Goal: Transaction & Acquisition: Purchase product/service

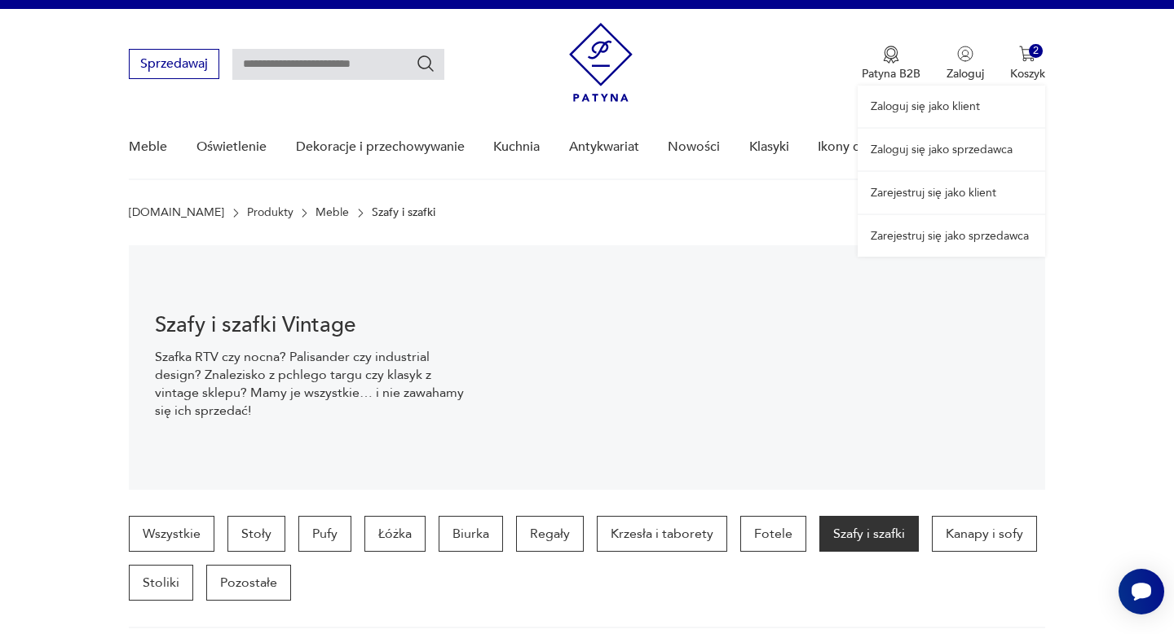
click at [954, 67] on div "Zaloguj się jako klient Zaloguj się jako sprzedawca Zarejestruj się jako klient…" at bounding box center [950, 133] width 187 height 248
click at [954, 107] on link "Zaloguj się jako klient" at bounding box center [950, 107] width 187 height 42
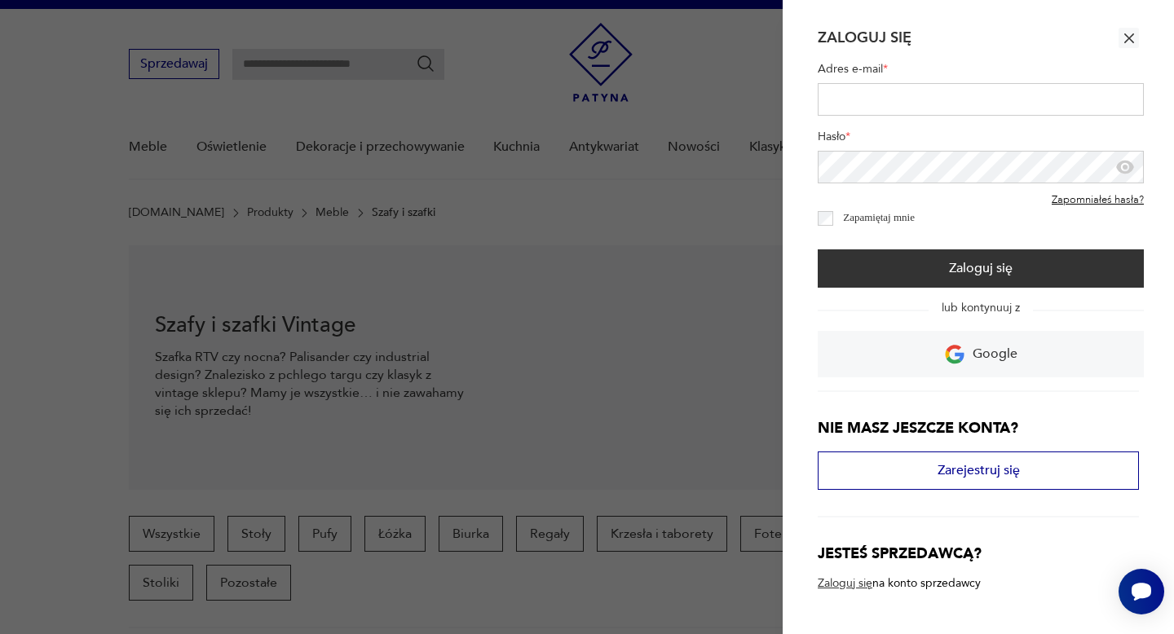
click at [1124, 43] on icon "button" at bounding box center [1129, 38] width 16 height 16
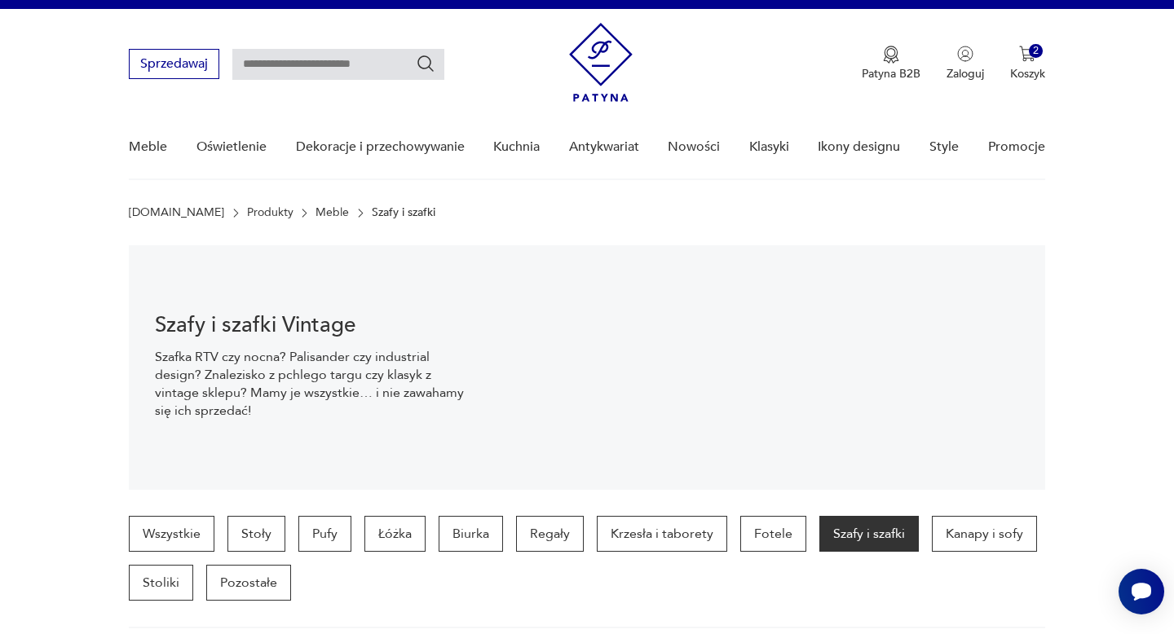
click at [306, 57] on input "text" at bounding box center [338, 64] width 212 height 31
type input "********"
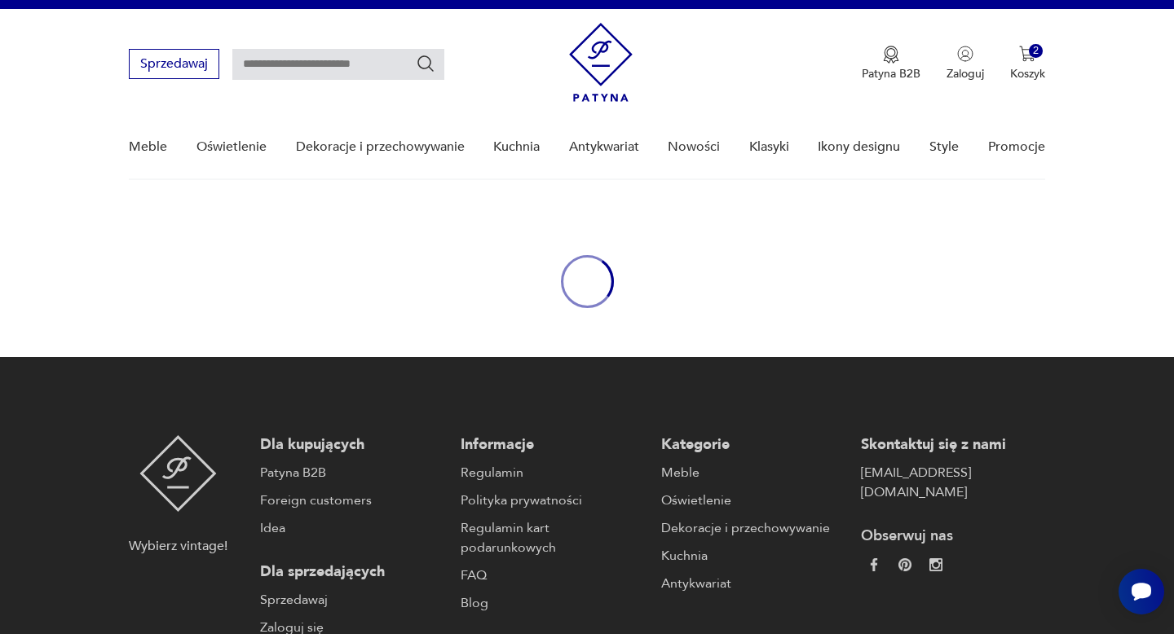
type input "********"
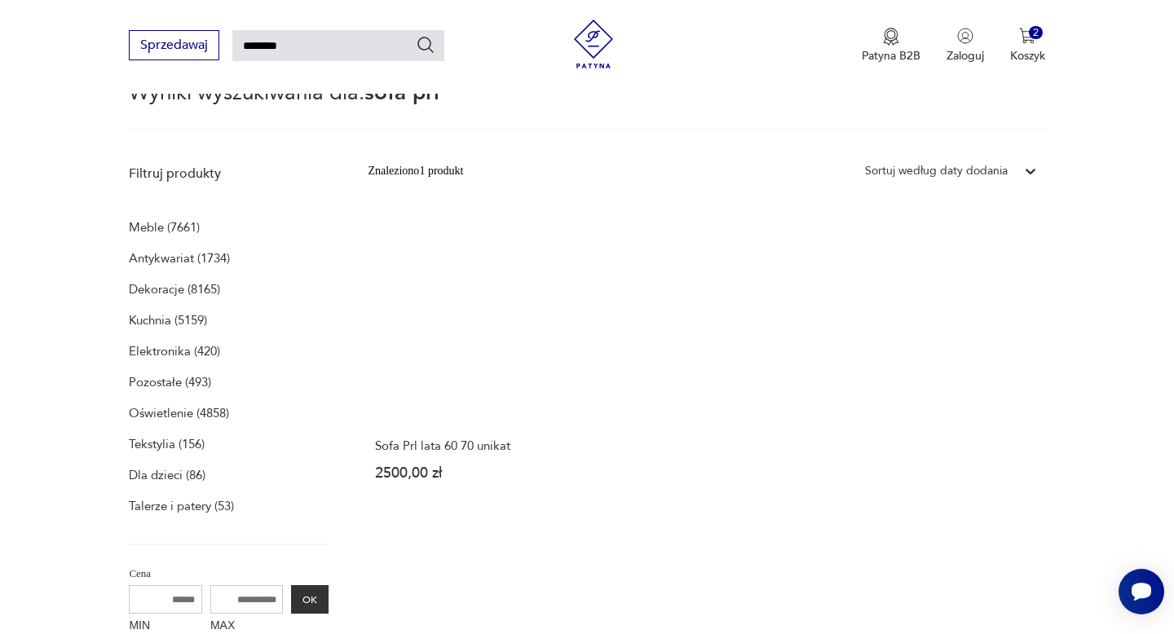
scroll to position [146, 0]
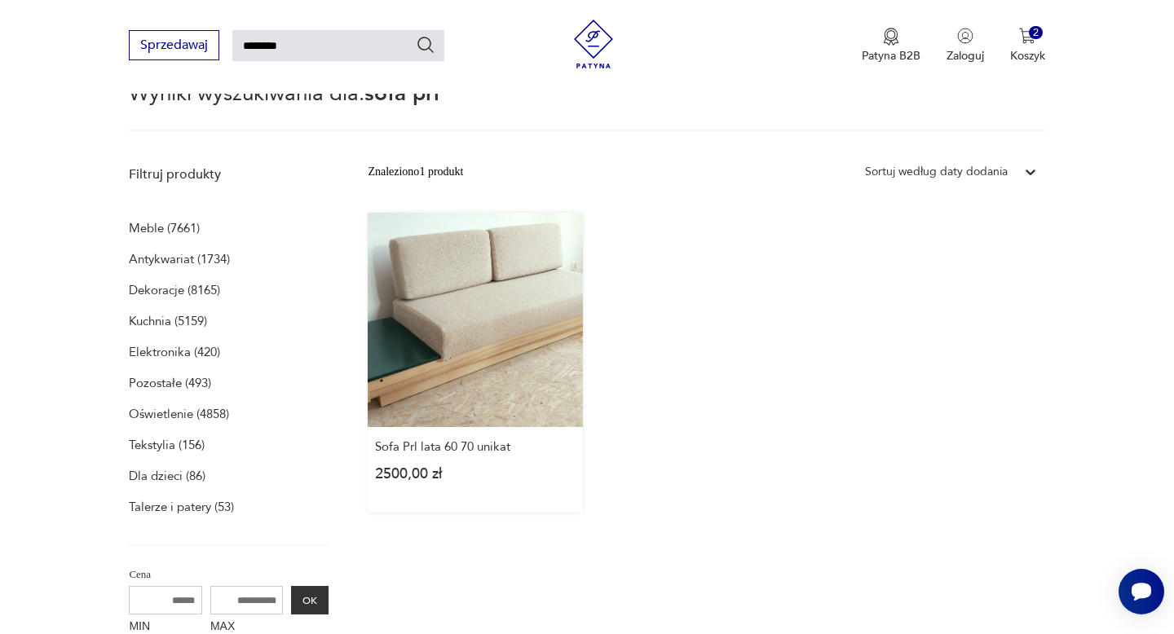
click at [452, 279] on link "Sofa Prl lata 60 70 unikat 2500,00 zł" at bounding box center [475, 363] width 214 height 300
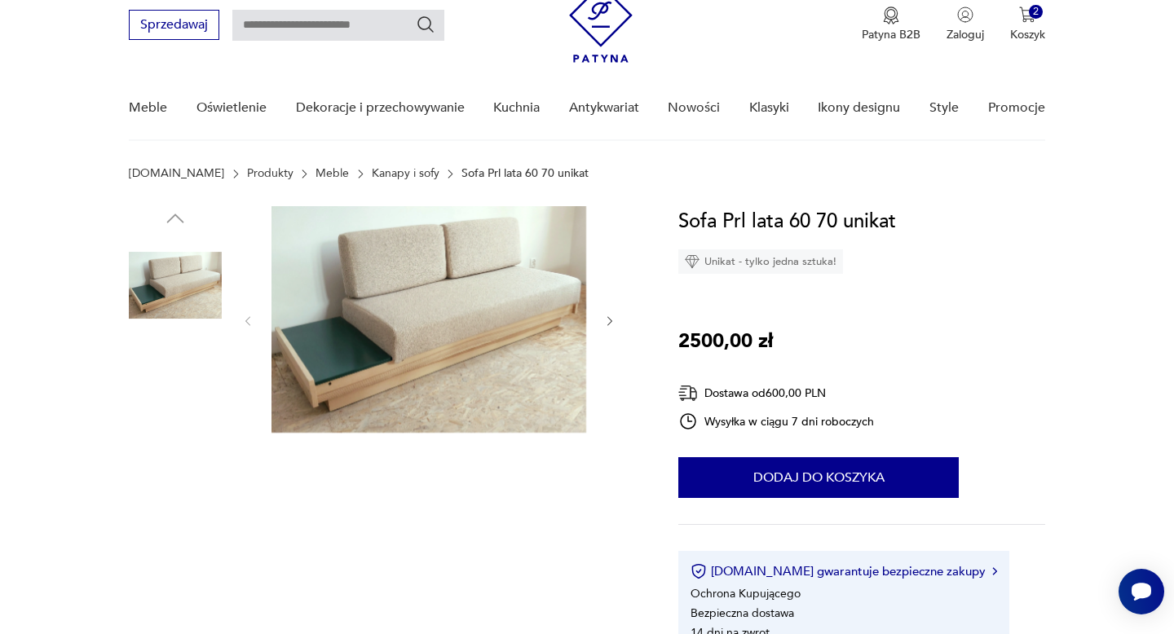
scroll to position [64, 0]
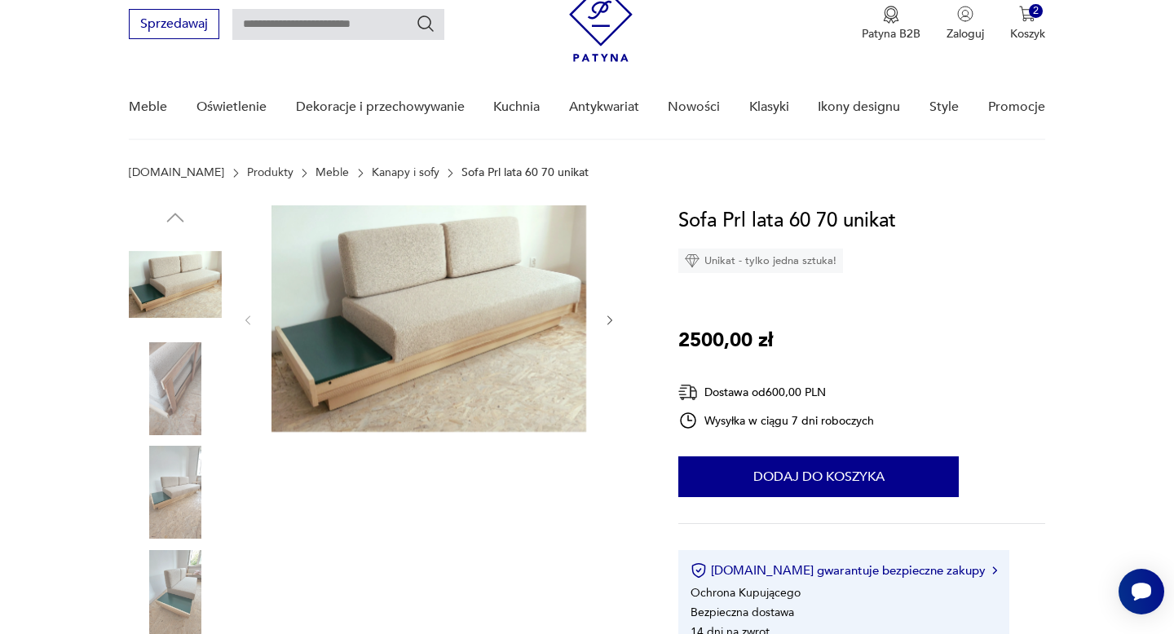
click at [607, 324] on icon "button" at bounding box center [609, 320] width 5 height 10
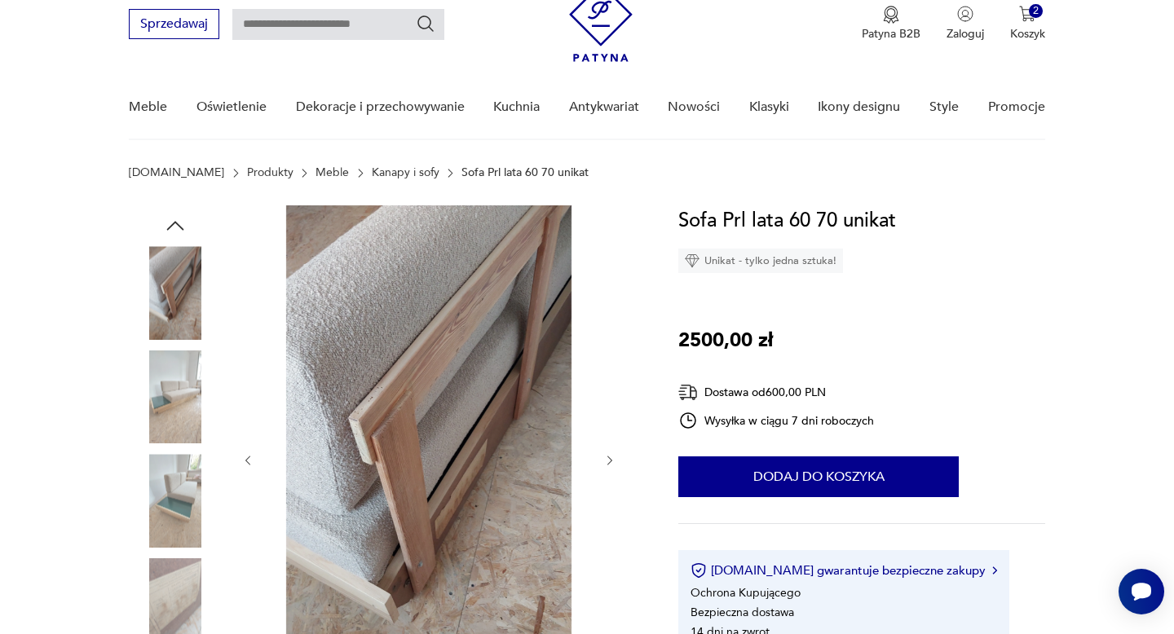
click at [607, 324] on div at bounding box center [428, 460] width 375 height 510
click at [610, 465] on icon "button" at bounding box center [610, 461] width 14 height 14
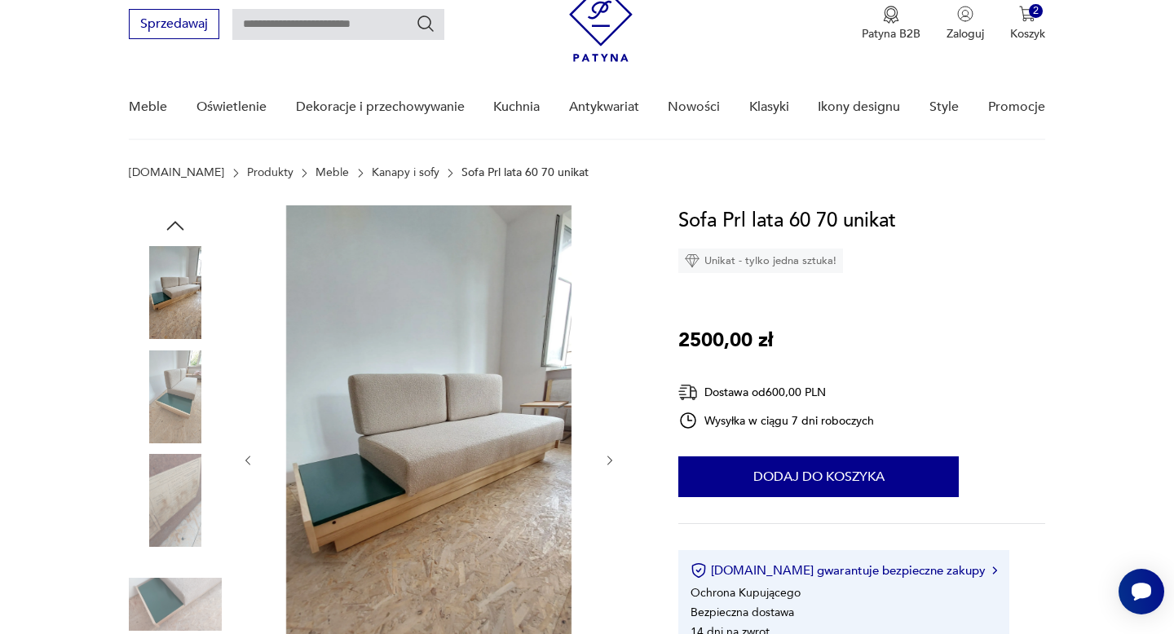
click at [610, 465] on icon "button" at bounding box center [610, 461] width 14 height 14
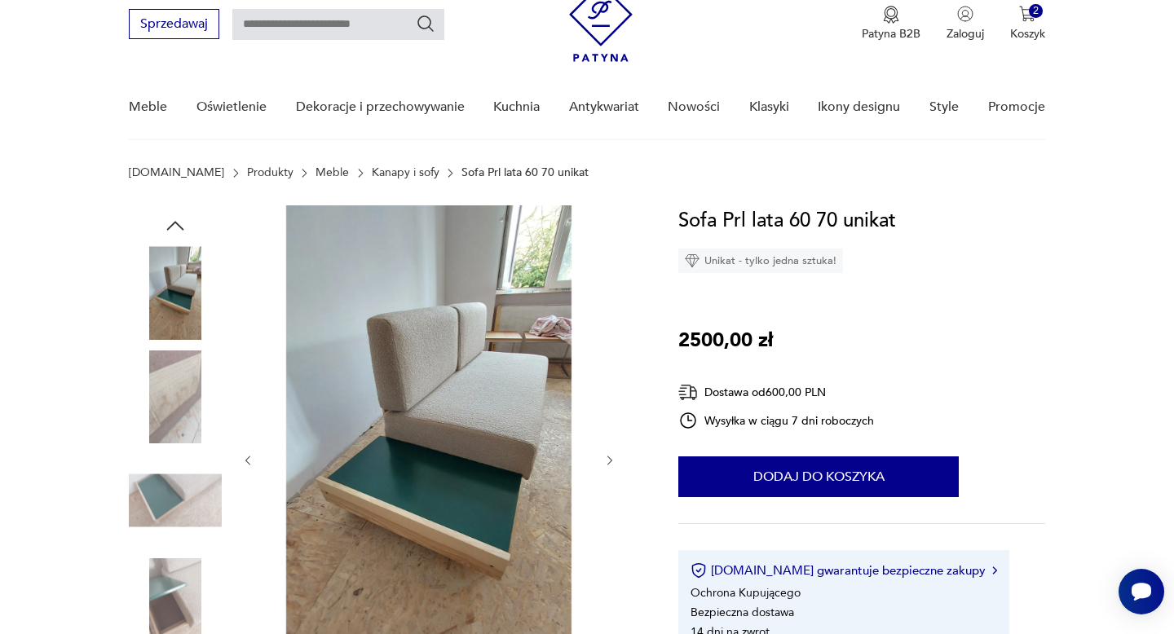
click at [610, 465] on icon "button" at bounding box center [610, 461] width 14 height 14
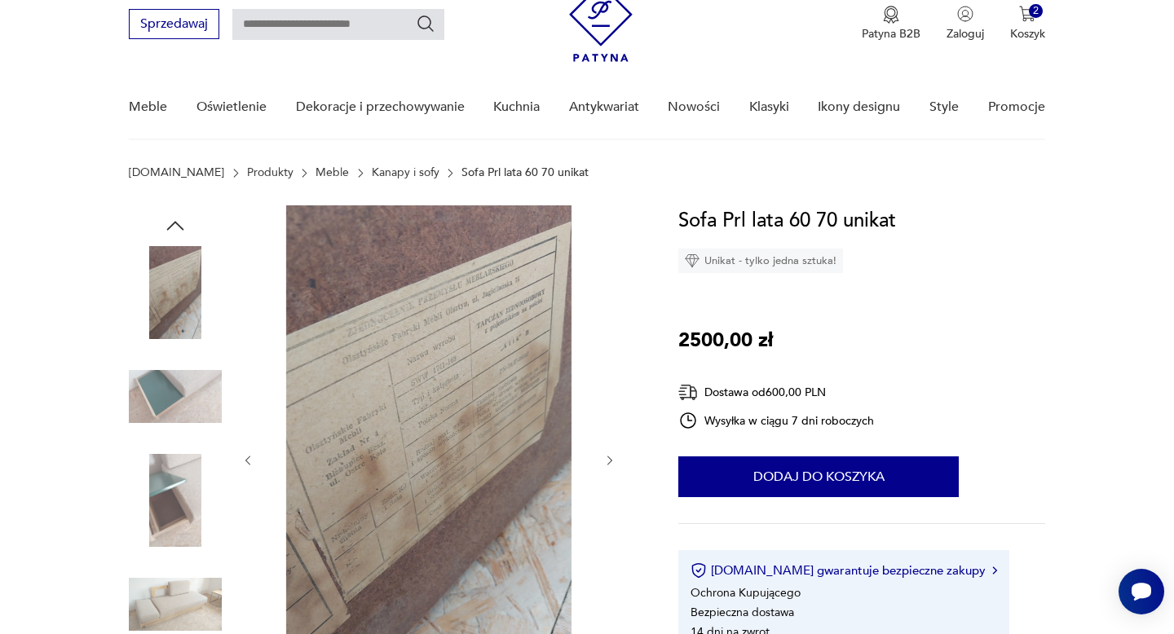
click at [610, 465] on icon "button" at bounding box center [610, 461] width 14 height 14
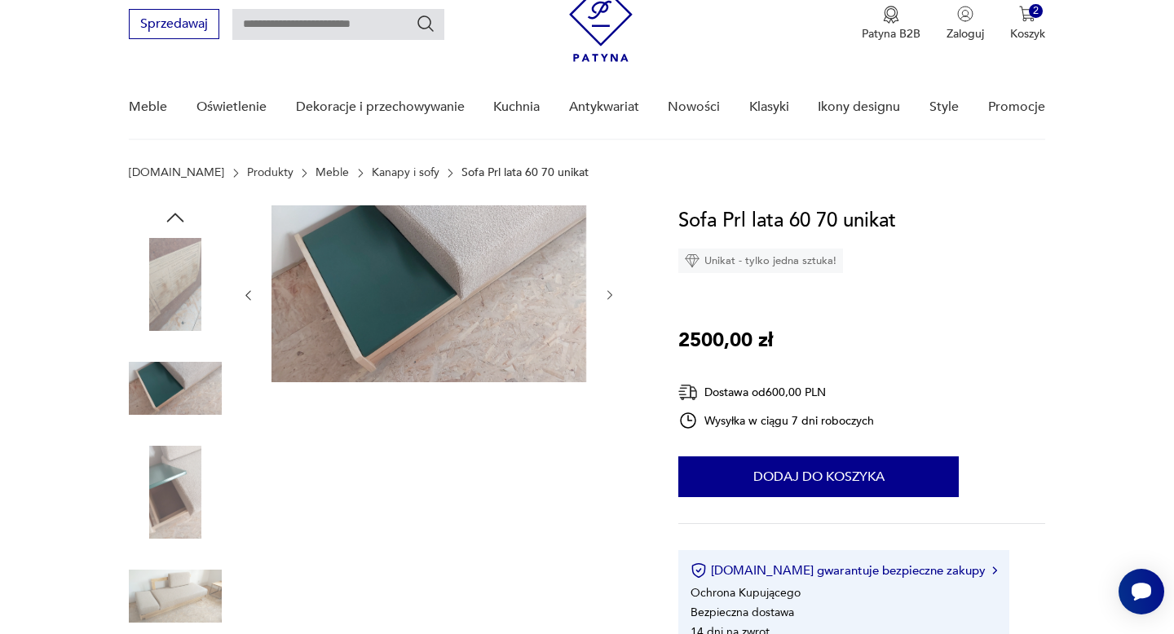
click at [611, 300] on icon "button" at bounding box center [610, 296] width 14 height 14
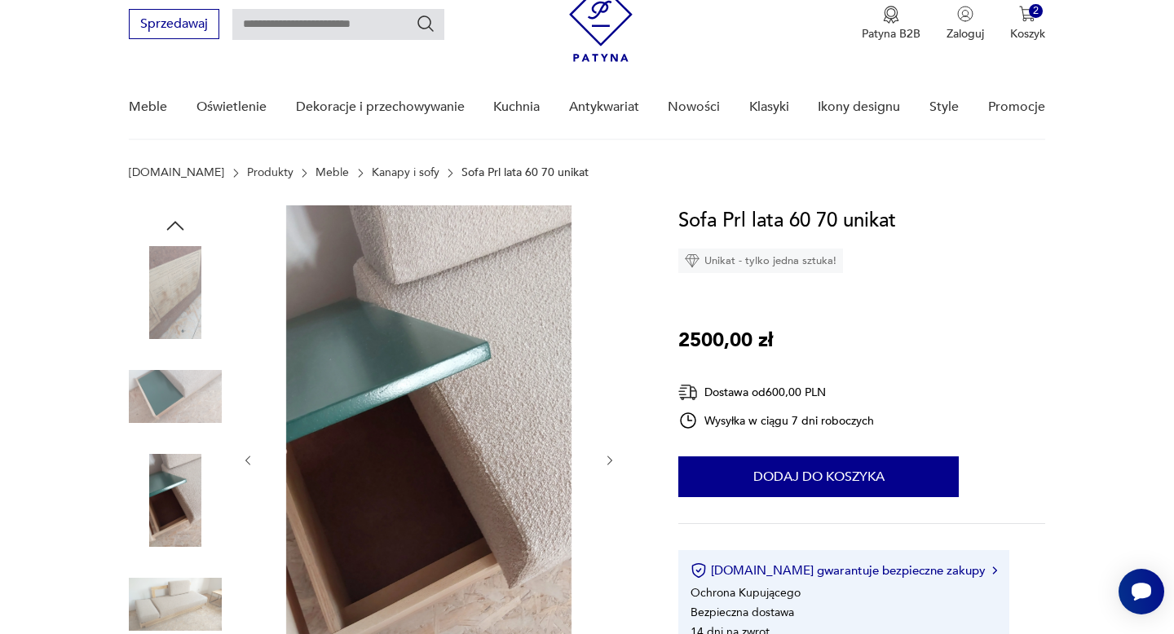
click at [607, 461] on icon "button" at bounding box center [610, 461] width 14 height 14
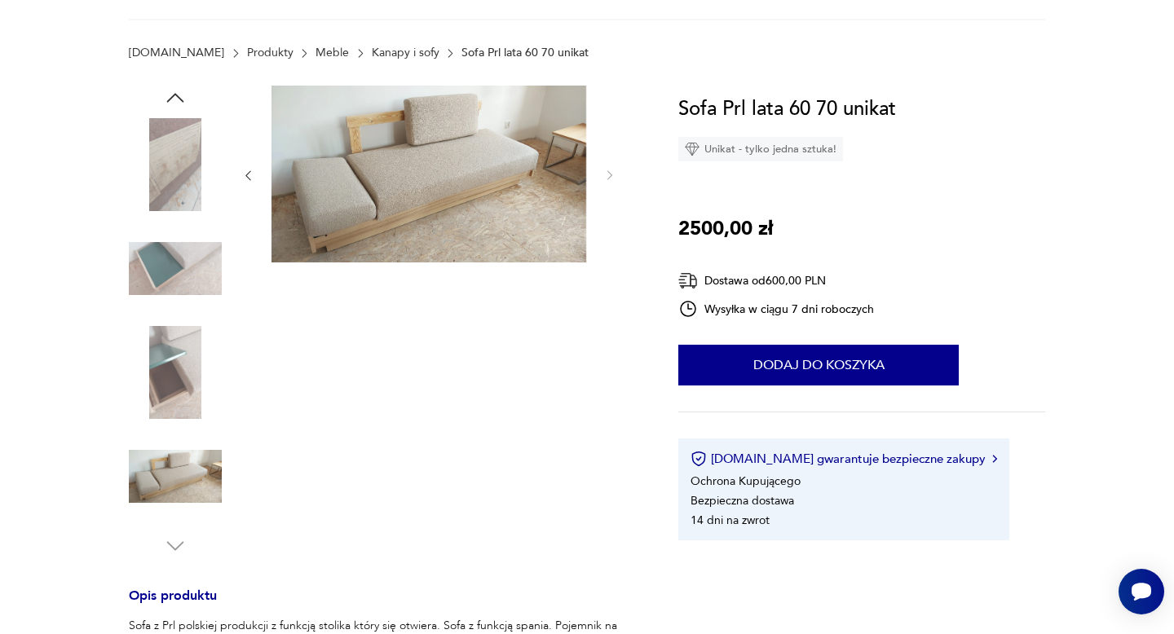
scroll to position [0, 0]
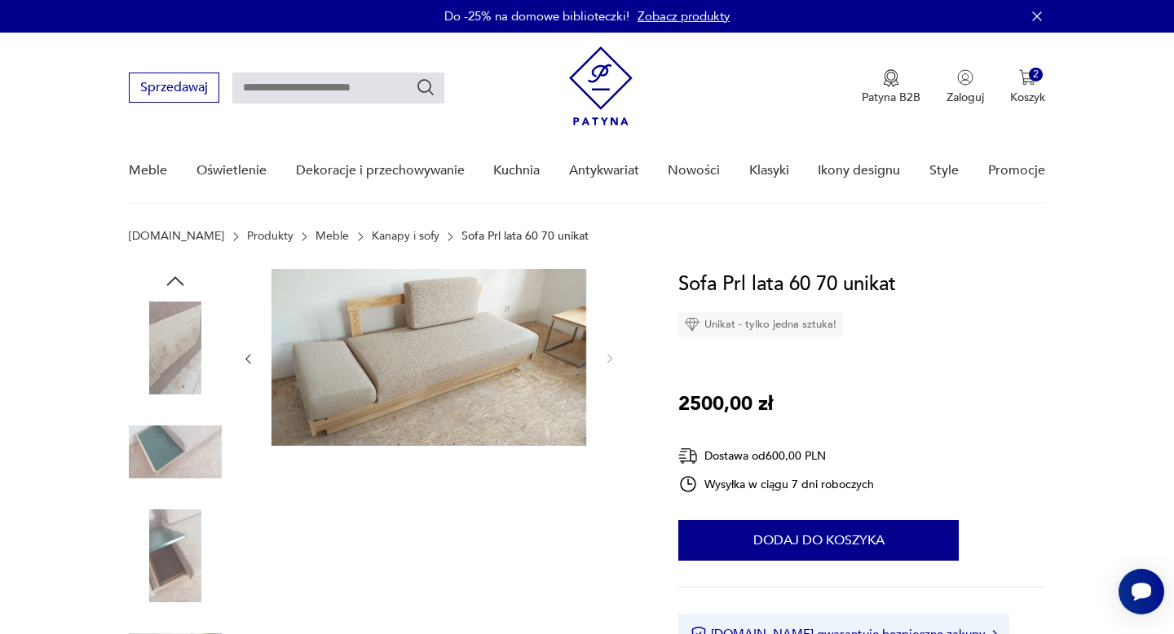
click at [1037, 9] on icon "button" at bounding box center [1037, 16] width 16 height 16
